Goal: Task Accomplishment & Management: Manage account settings

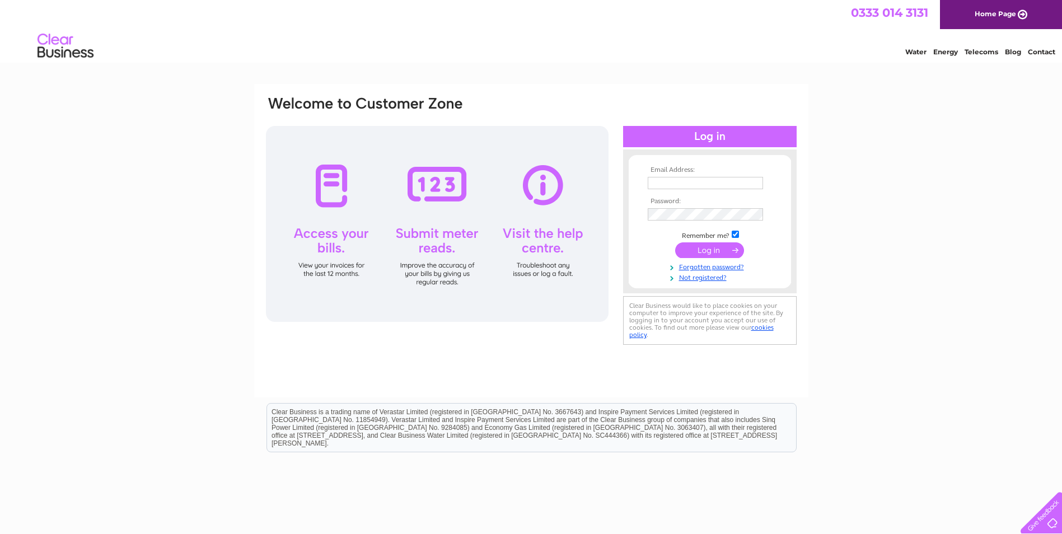
type input "[EMAIL_ADDRESS][DOMAIN_NAME]"
click at [715, 246] on input "submit" at bounding box center [709, 250] width 69 height 16
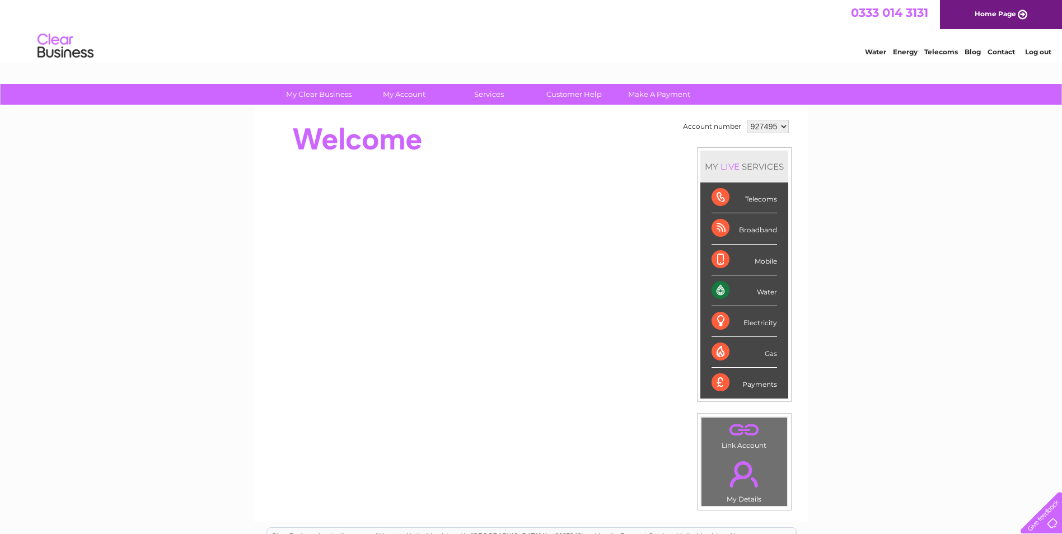
click at [770, 129] on select "927495" at bounding box center [768, 126] width 42 height 13
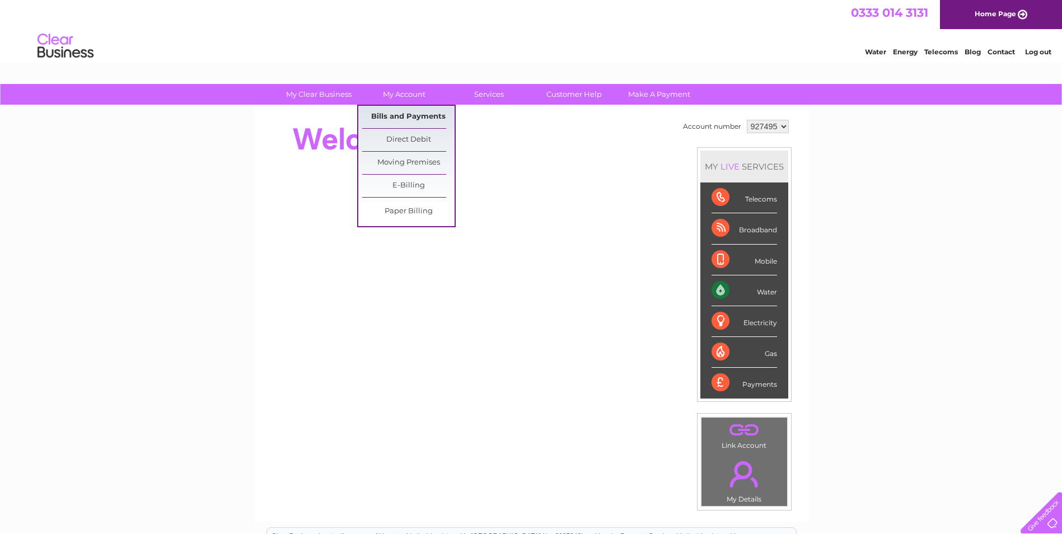
click at [406, 116] on link "Bills and Payments" at bounding box center [408, 117] width 92 height 22
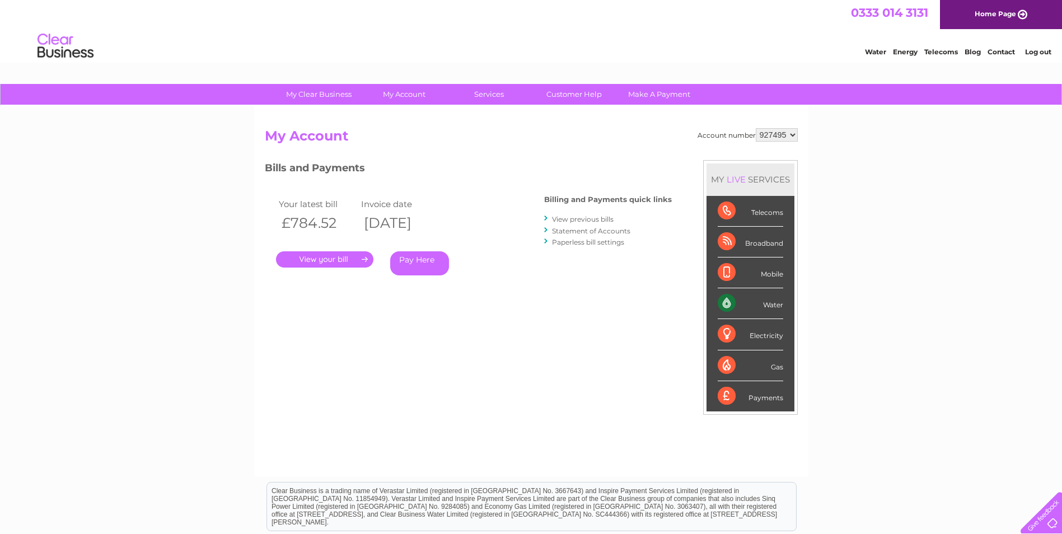
click at [343, 261] on link "." at bounding box center [324, 259] width 97 height 16
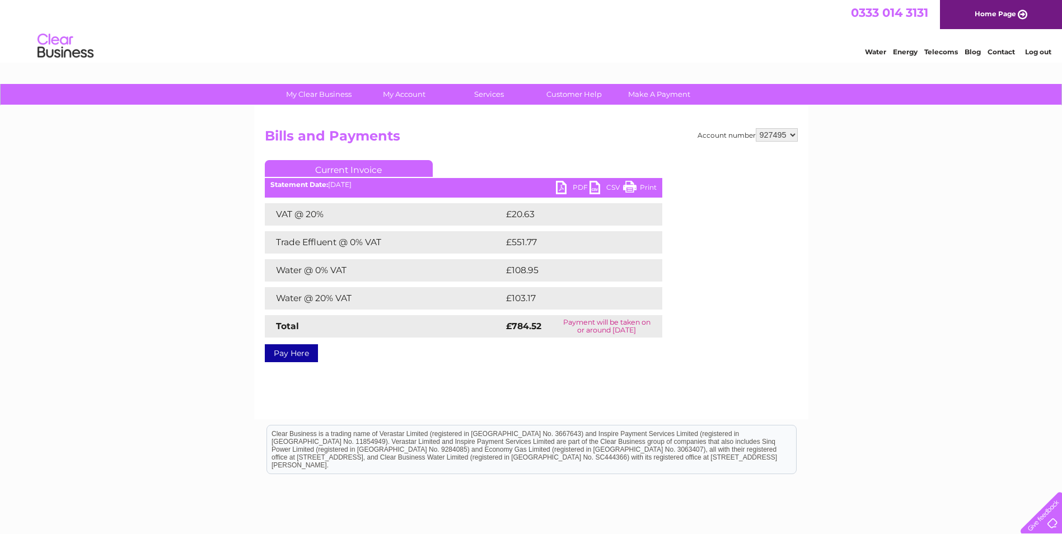
click at [567, 192] on link "PDF" at bounding box center [573, 189] width 34 height 16
click at [560, 186] on link "PDF" at bounding box center [573, 189] width 34 height 16
